Goal: Transaction & Acquisition: Subscribe to service/newsletter

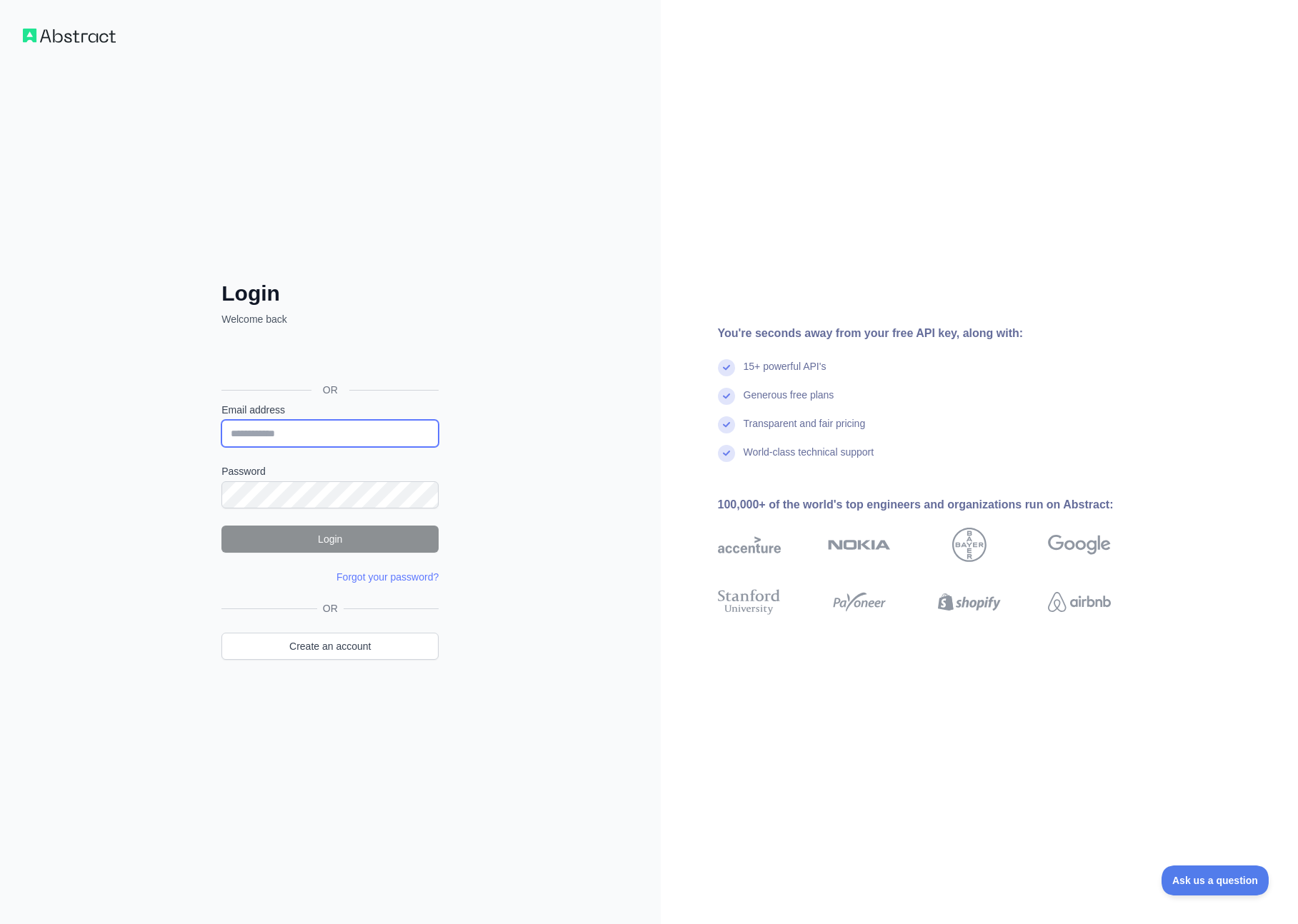
click at [346, 442] on input "Email address" at bounding box center [329, 433] width 218 height 27
click at [150, 507] on div "Login Welcome back OR Email address Password Login Forgot your password? Please…" at bounding box center [330, 462] width 661 height 924
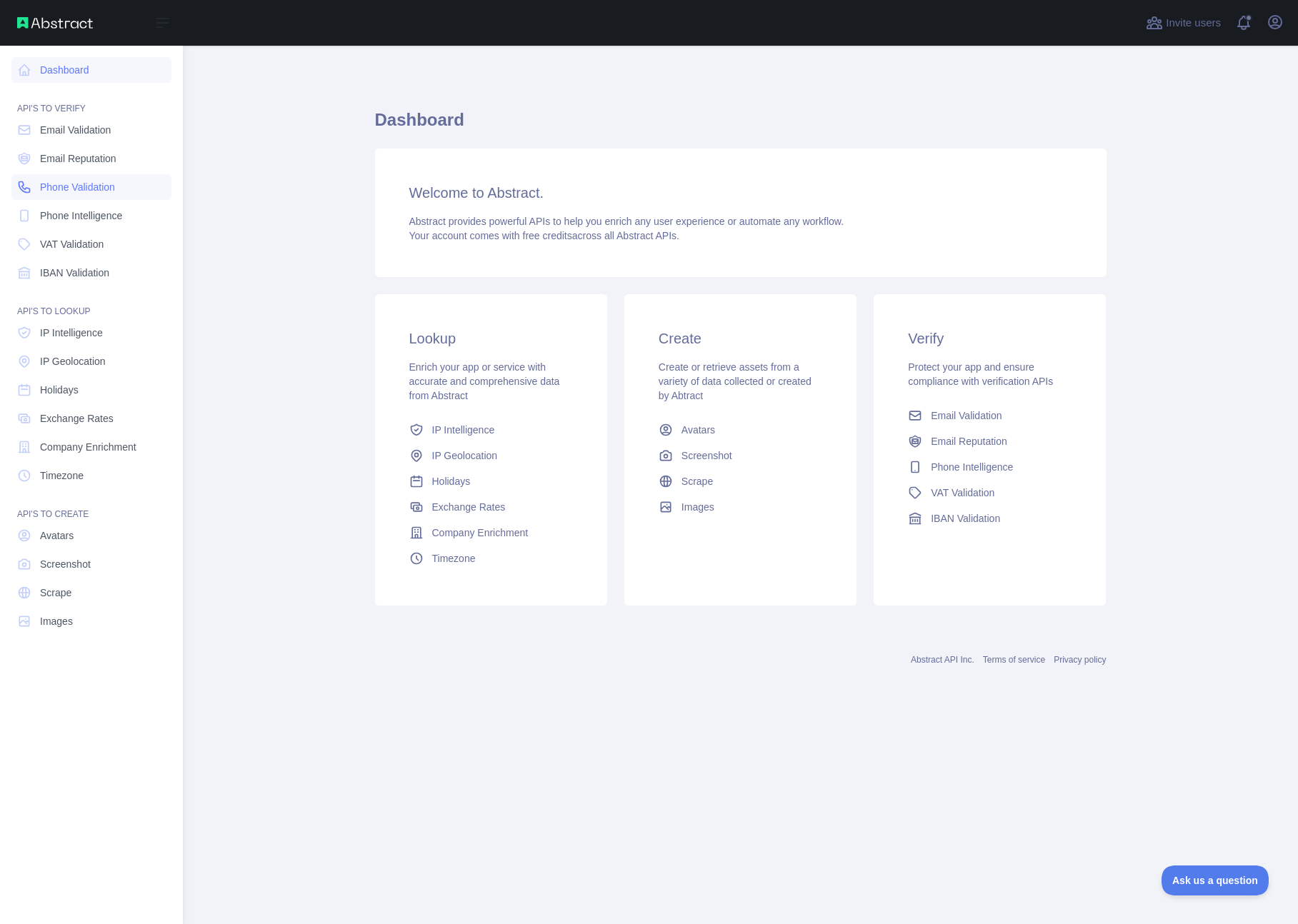
click at [86, 184] on span "Phone Validation" at bounding box center [78, 187] width 75 height 14
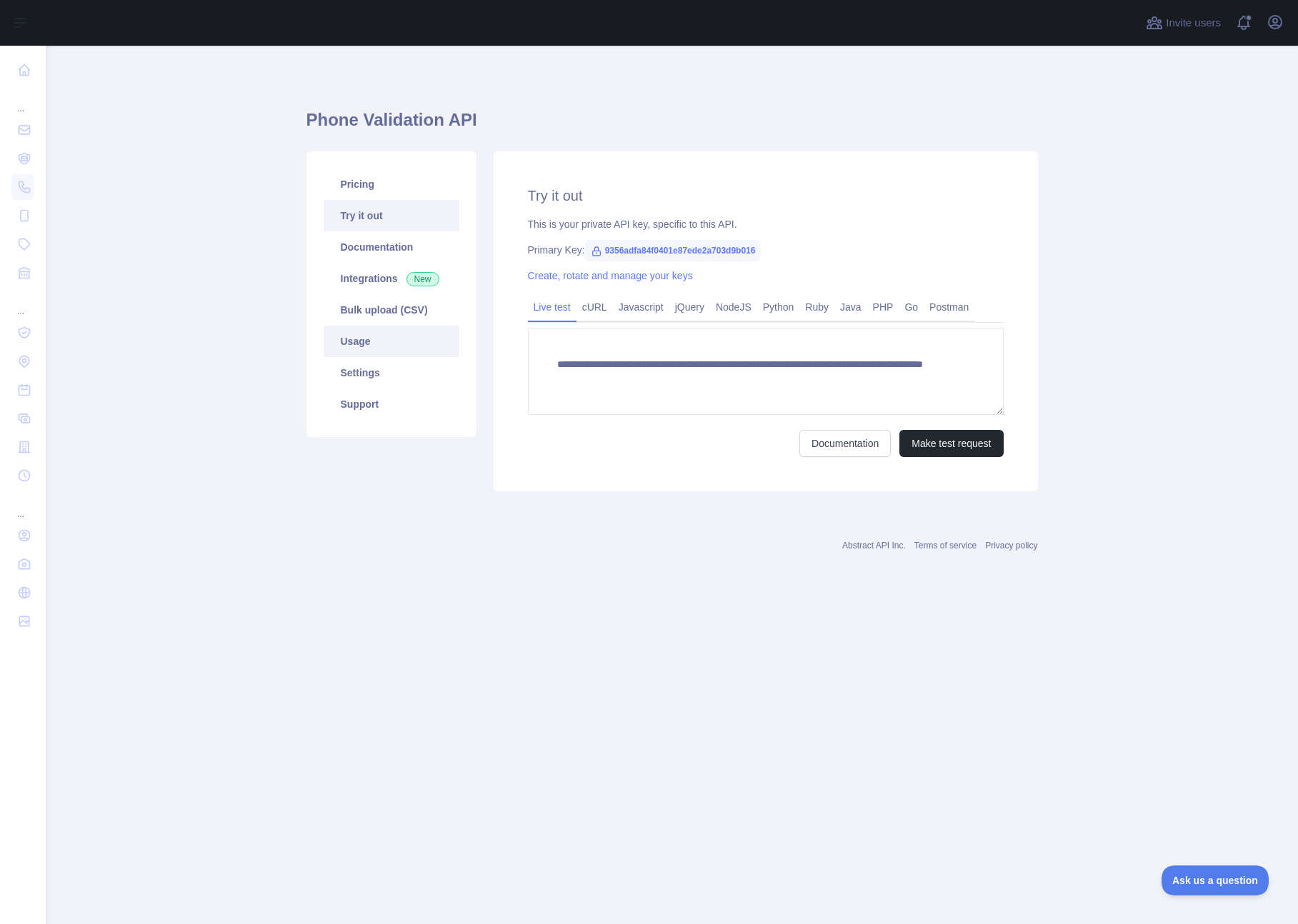
click at [346, 339] on link "Usage" at bounding box center [391, 341] width 136 height 31
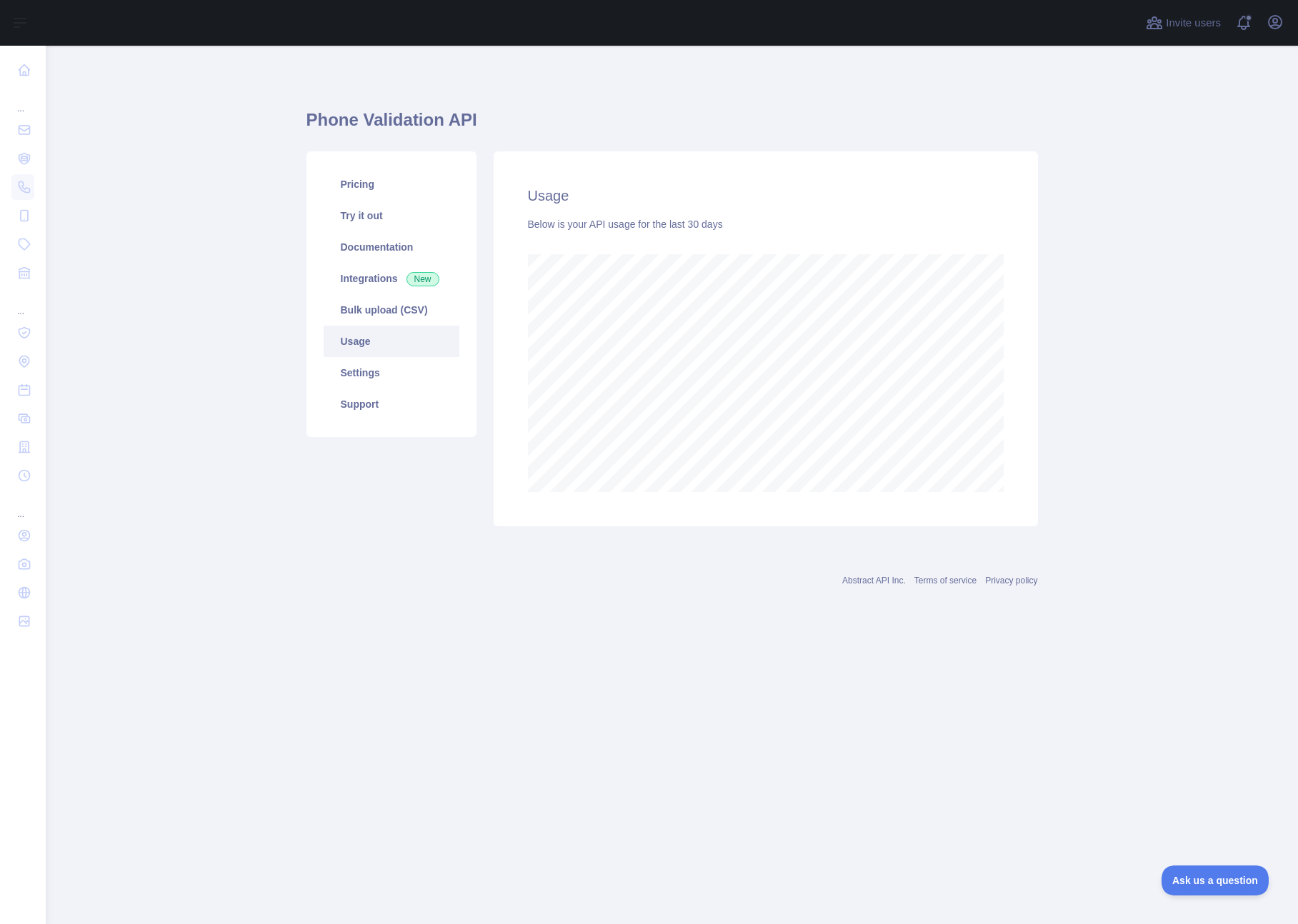
scroll to position [878, 1252]
click at [415, 375] on link "Settings" at bounding box center [391, 372] width 136 height 31
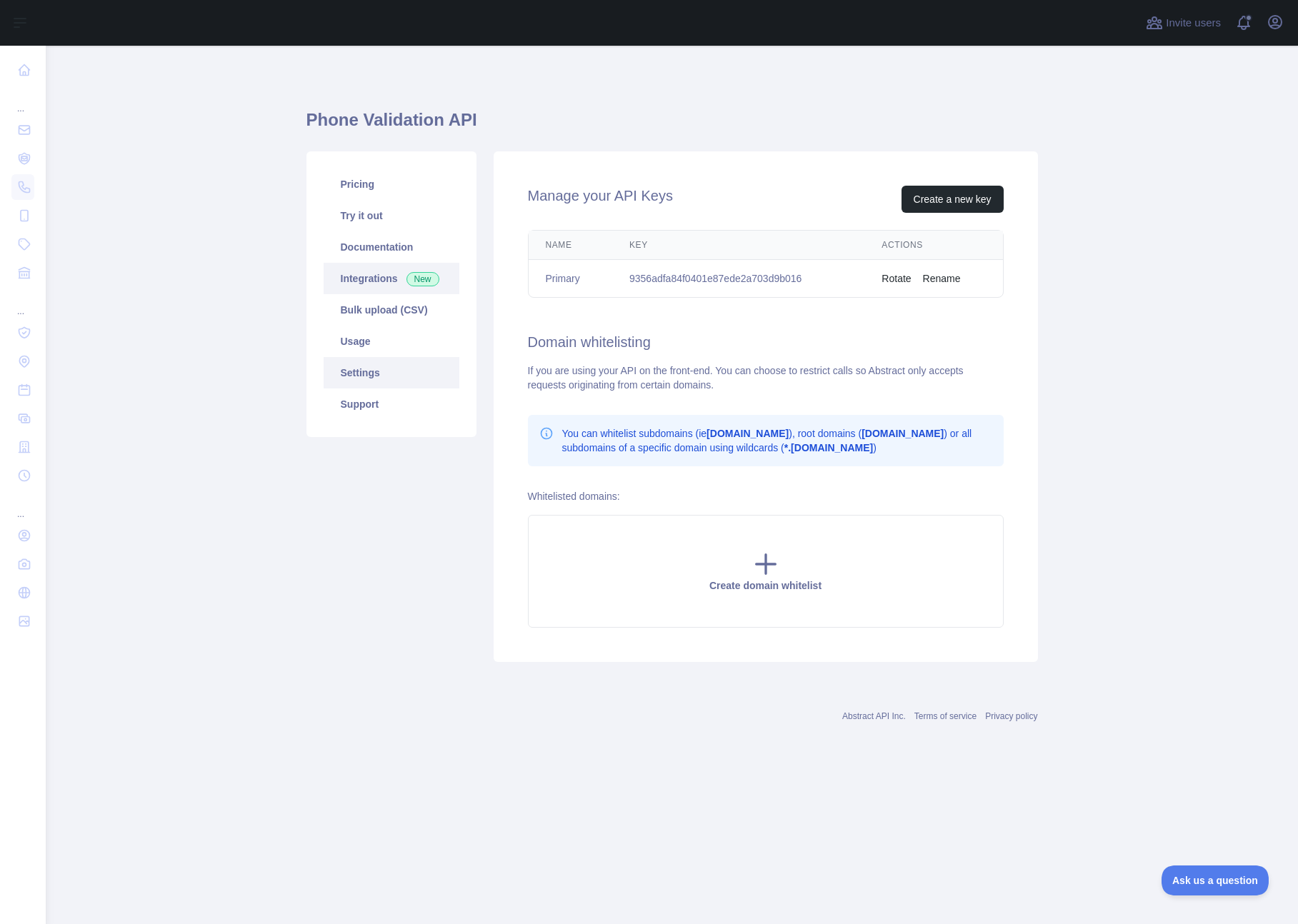
click at [387, 285] on link "Integrations New" at bounding box center [391, 278] width 136 height 31
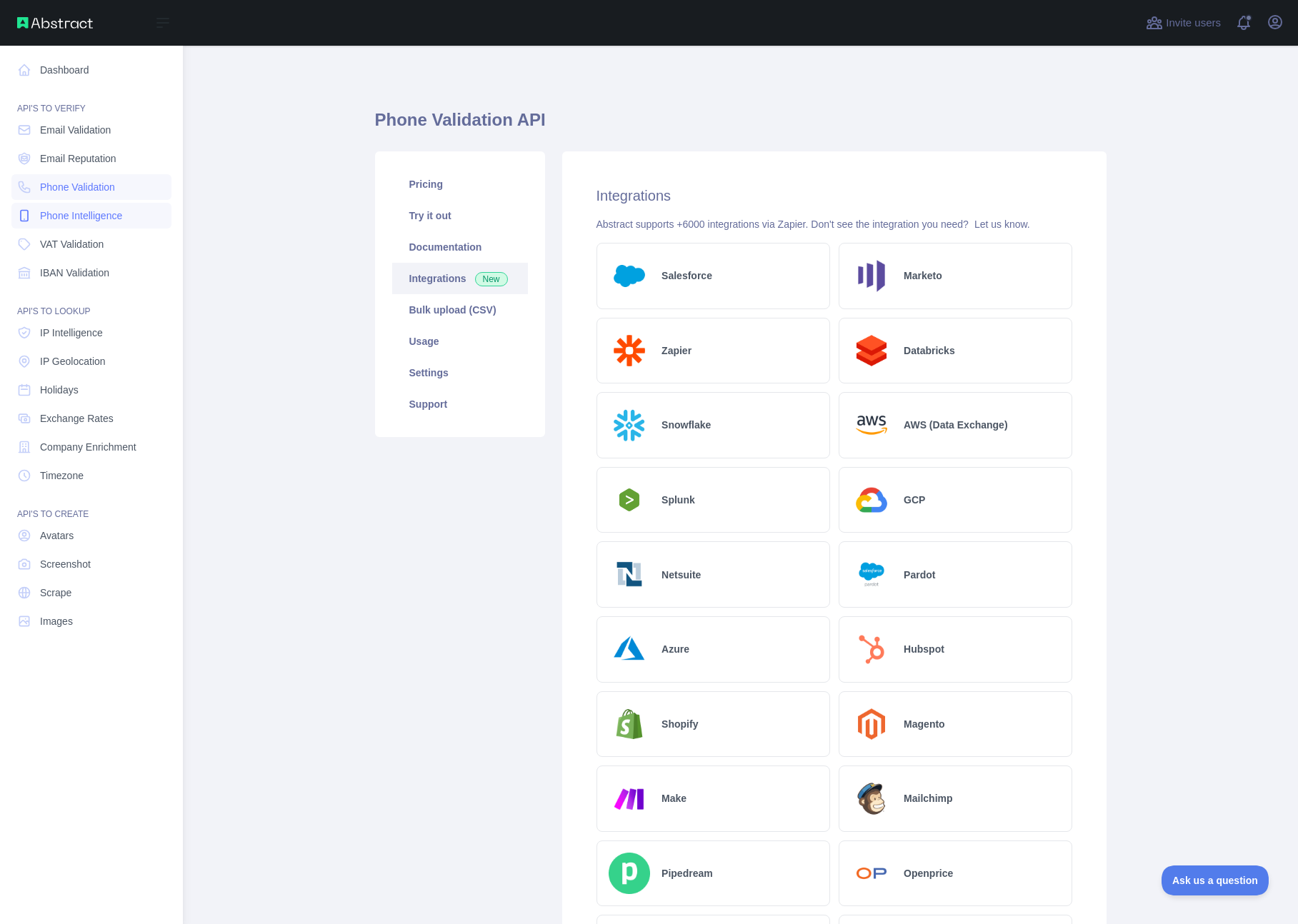
click at [62, 213] on span "Phone Intelligence" at bounding box center [81, 216] width 82 height 14
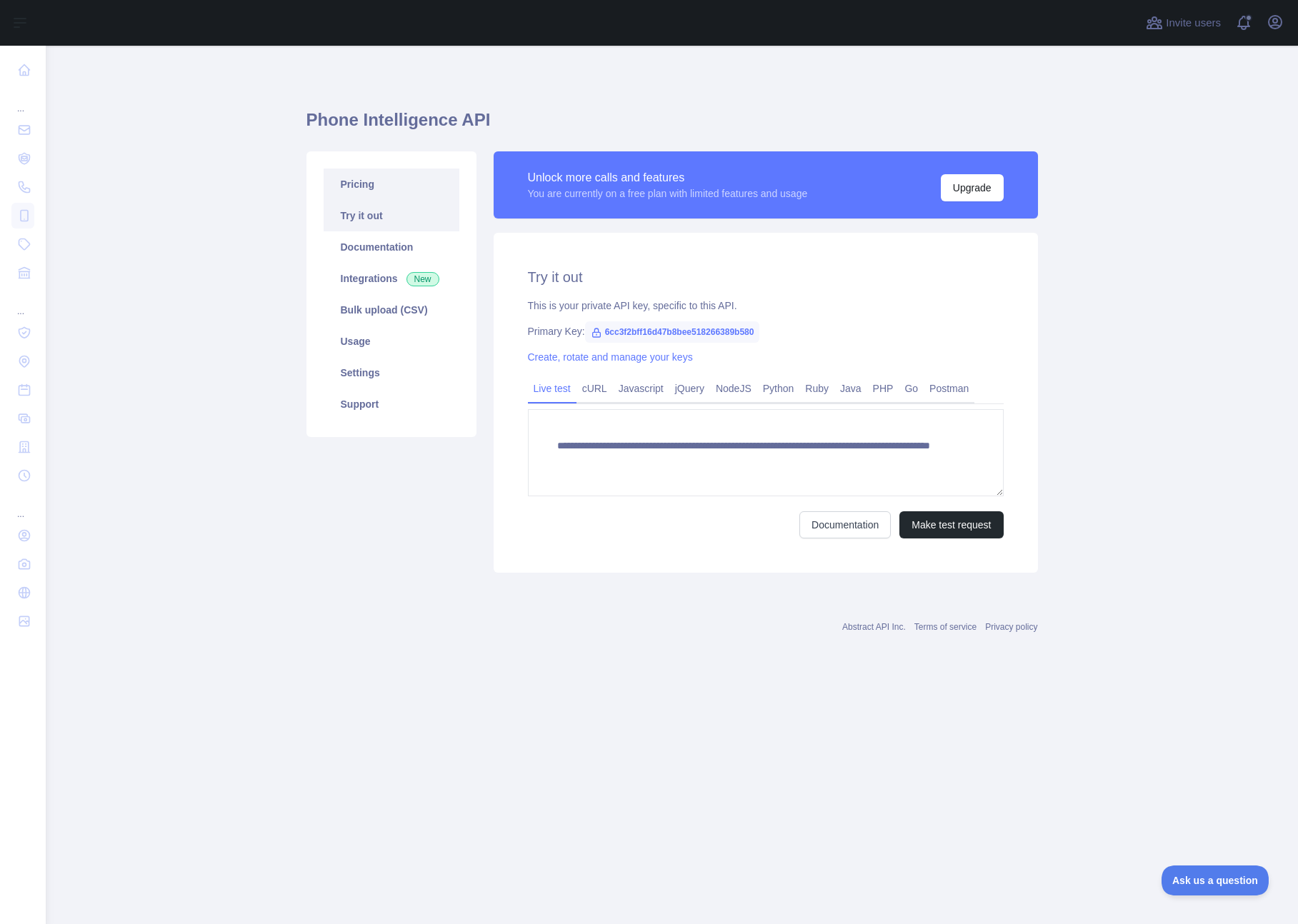
click at [372, 180] on link "Pricing" at bounding box center [391, 184] width 136 height 31
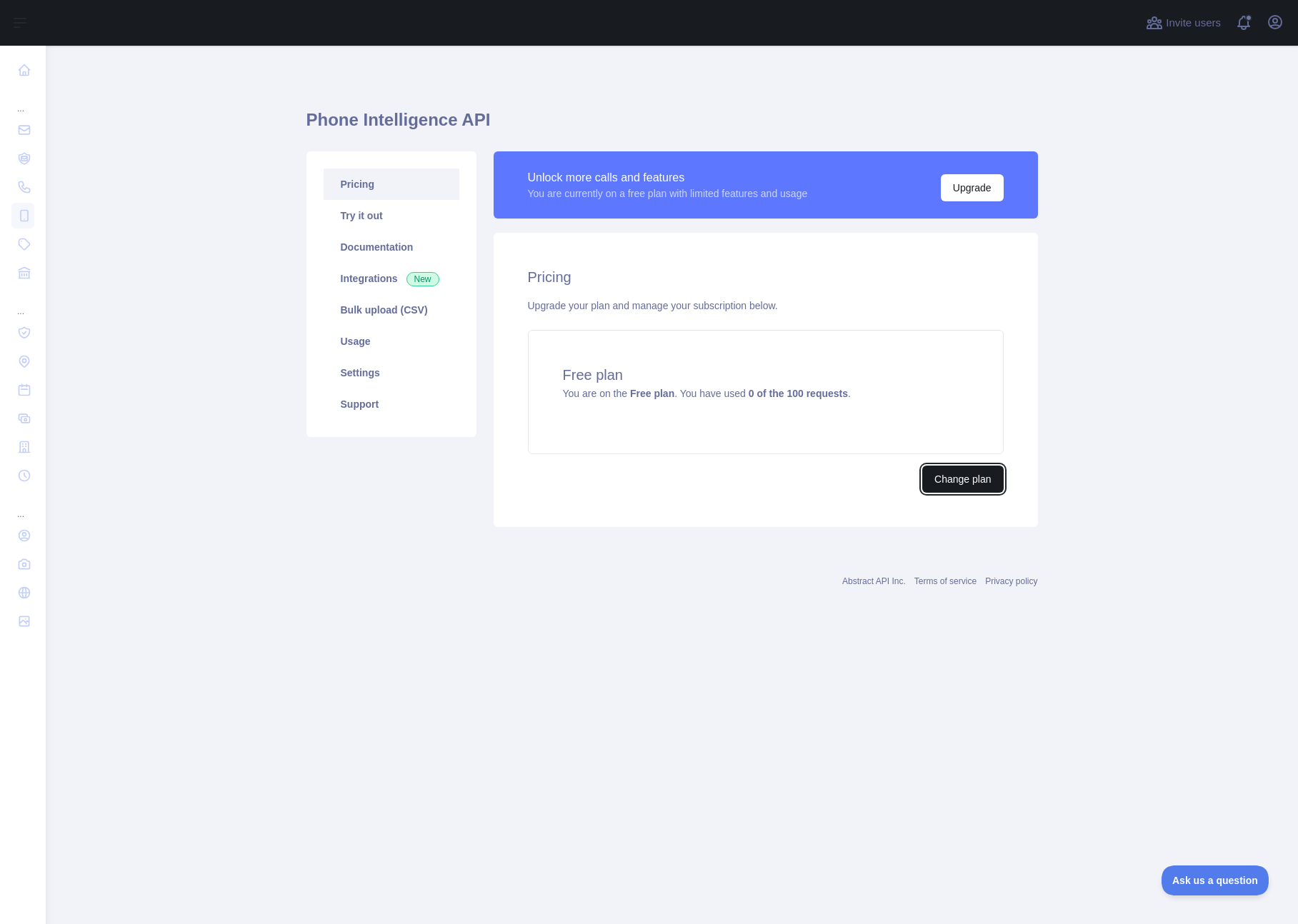
click at [989, 478] on button "Change plan" at bounding box center [962, 479] width 81 height 27
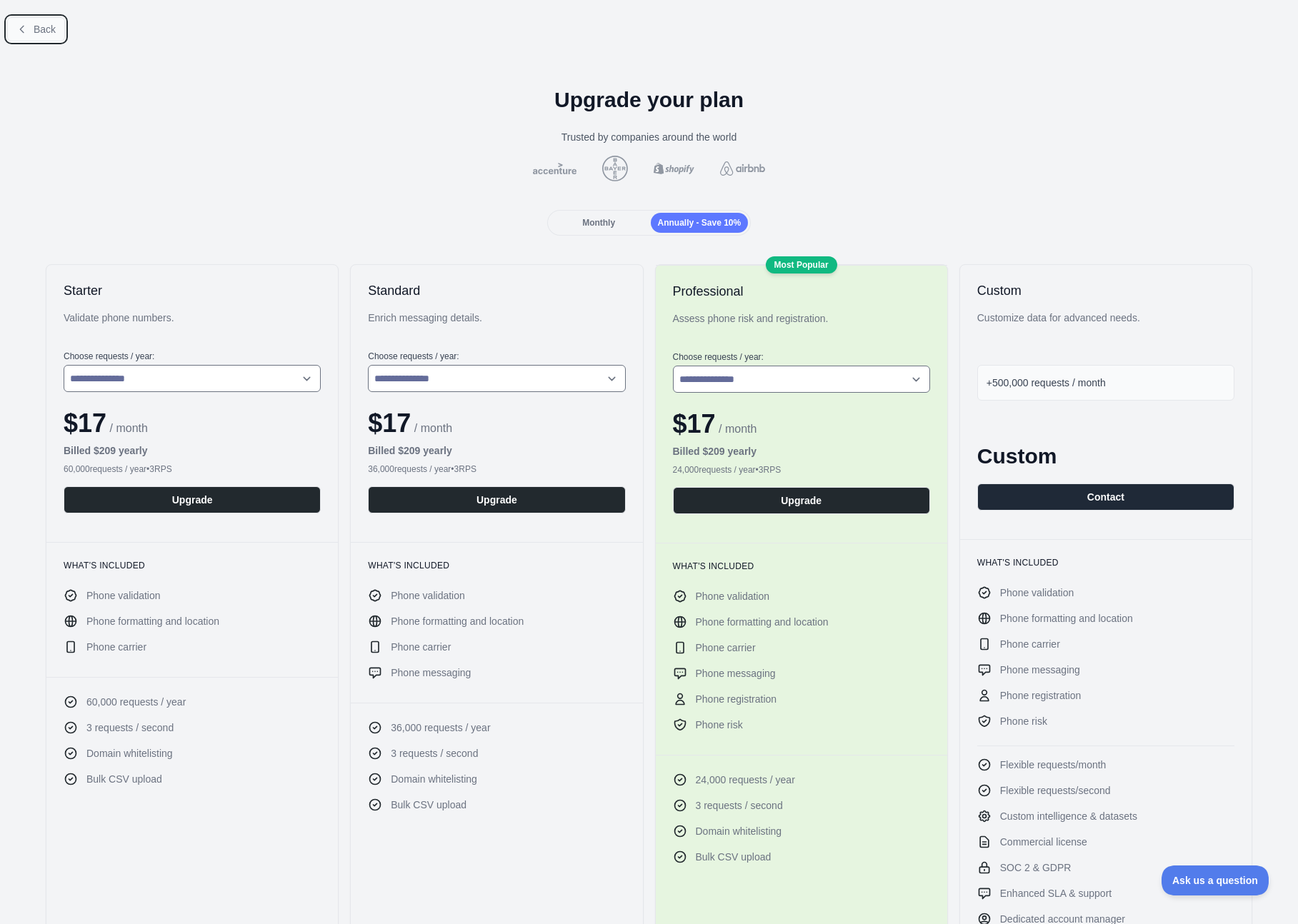
click at [51, 21] on button "Back" at bounding box center [36, 29] width 58 height 24
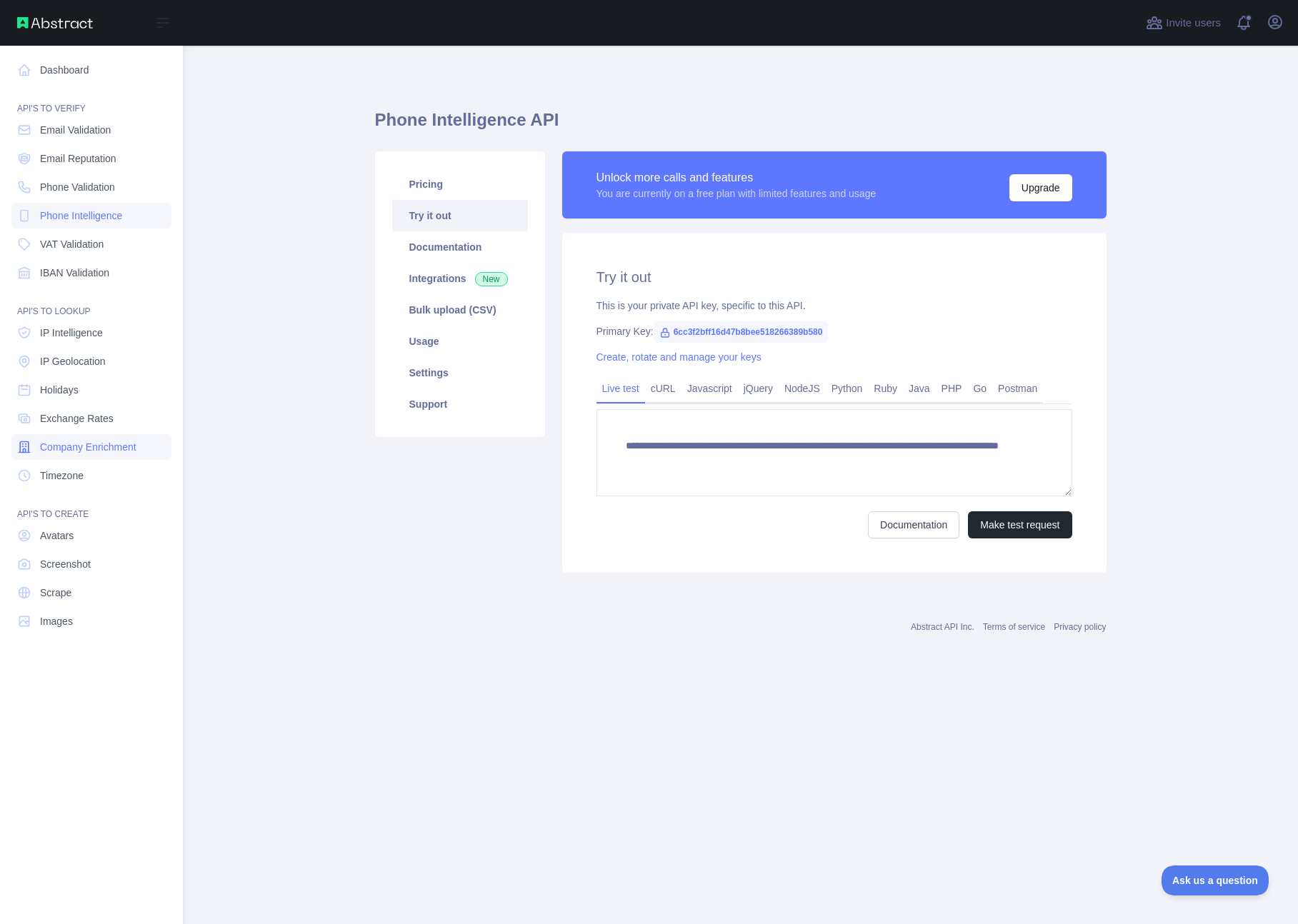
click at [90, 447] on span "Company Enrichment" at bounding box center [89, 447] width 97 height 14
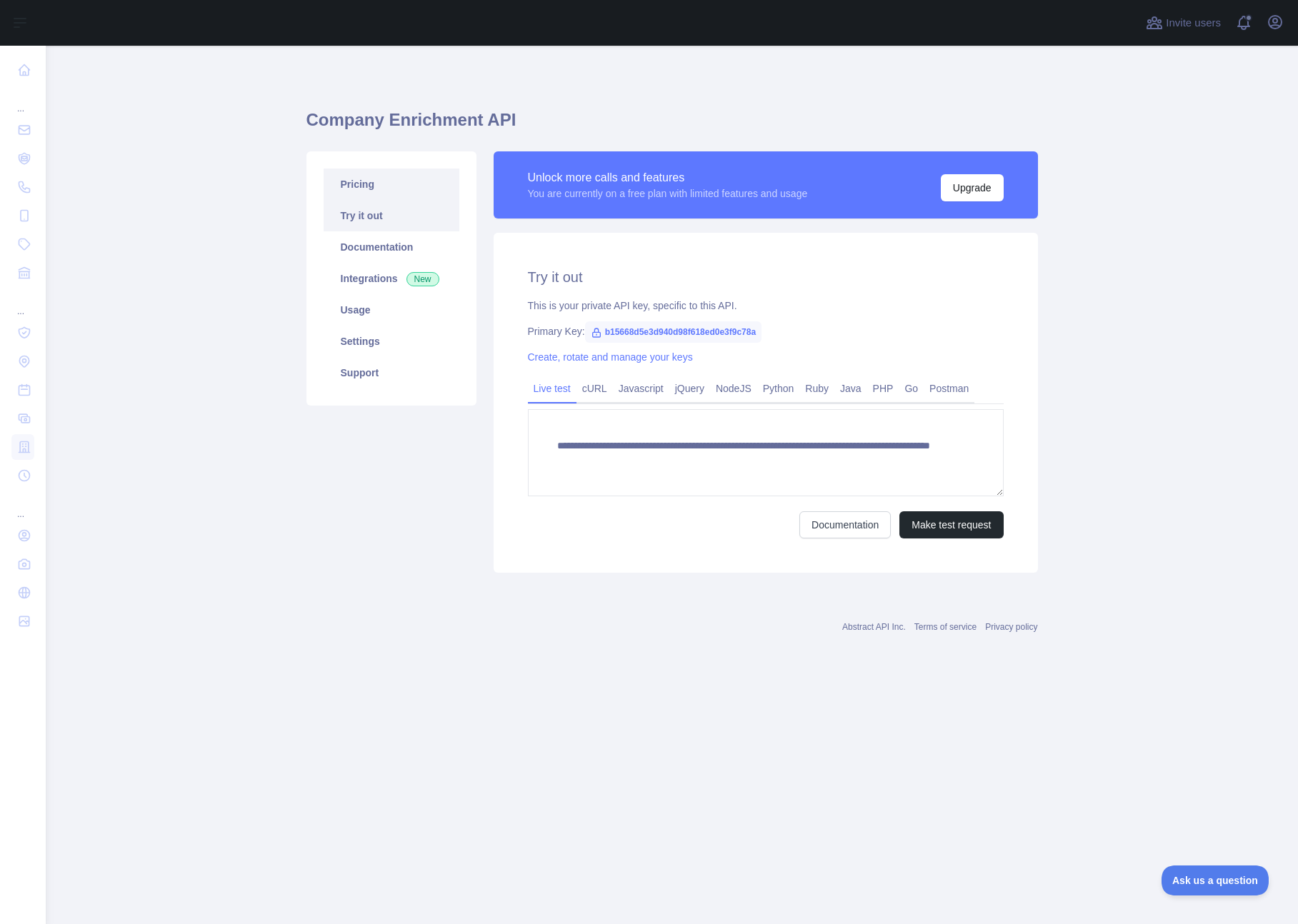
click at [387, 178] on link "Pricing" at bounding box center [391, 184] width 136 height 31
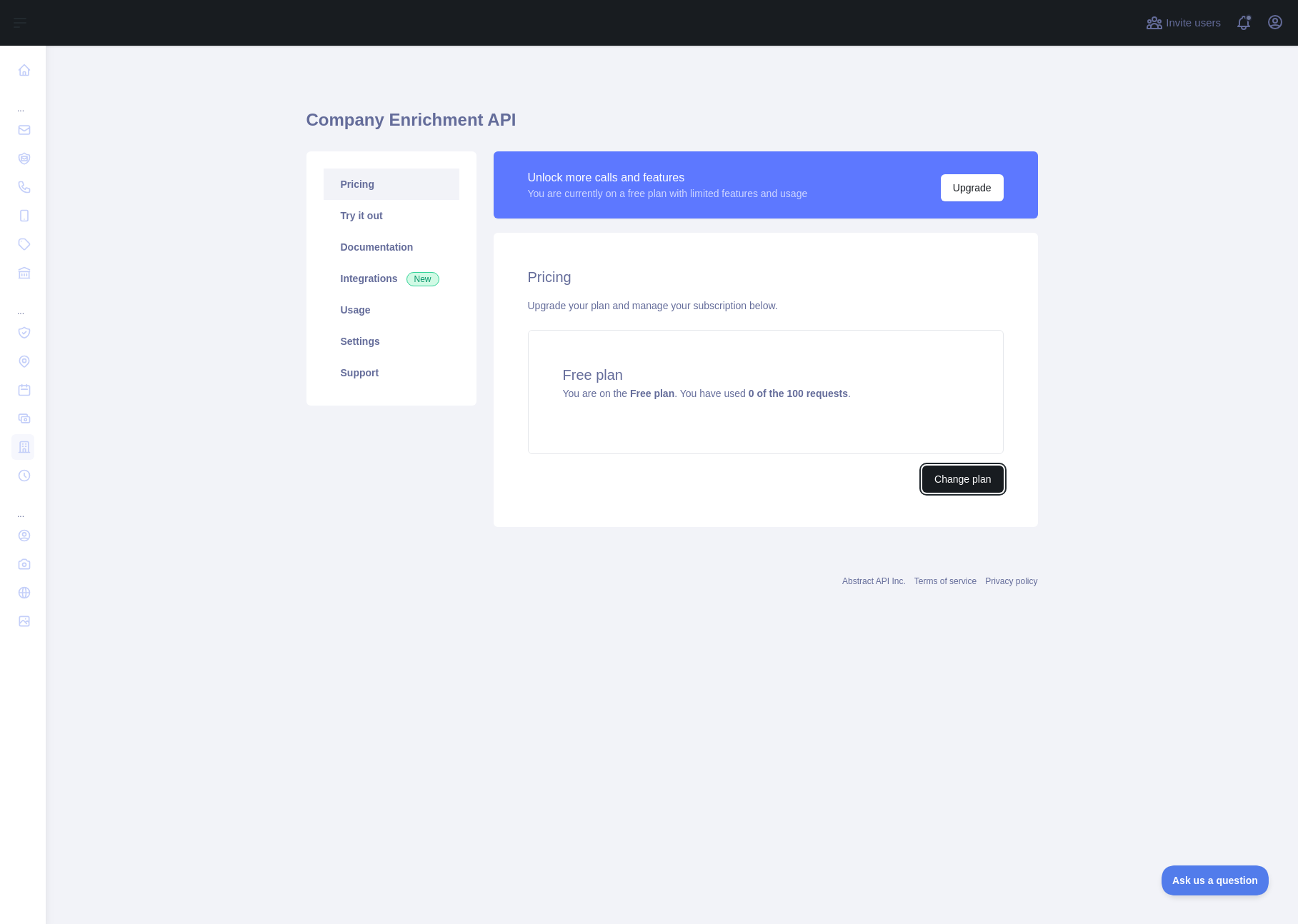
click at [961, 472] on button "Change plan" at bounding box center [962, 479] width 81 height 27
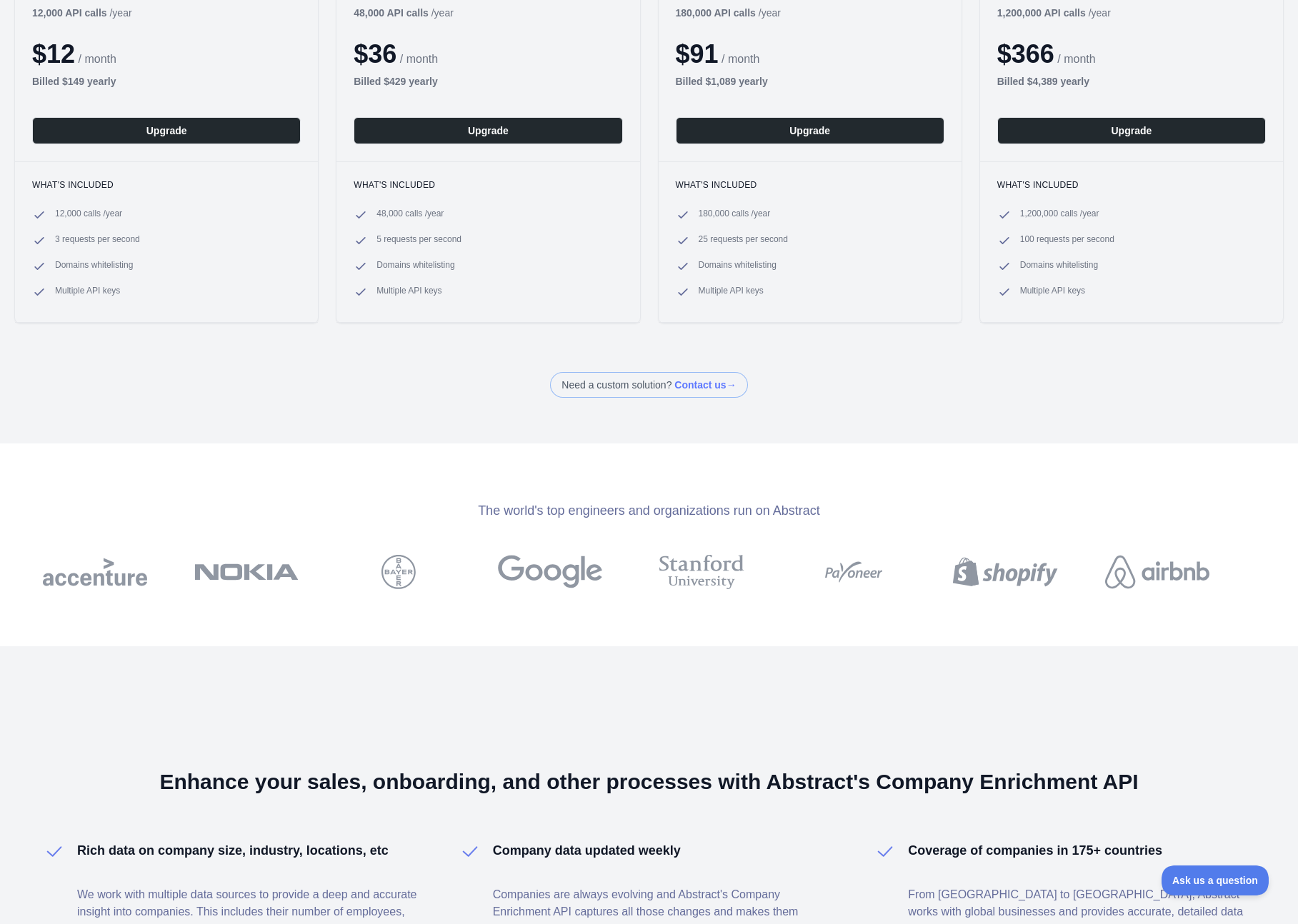
scroll to position [547, 0]
